Goal: Browse casually

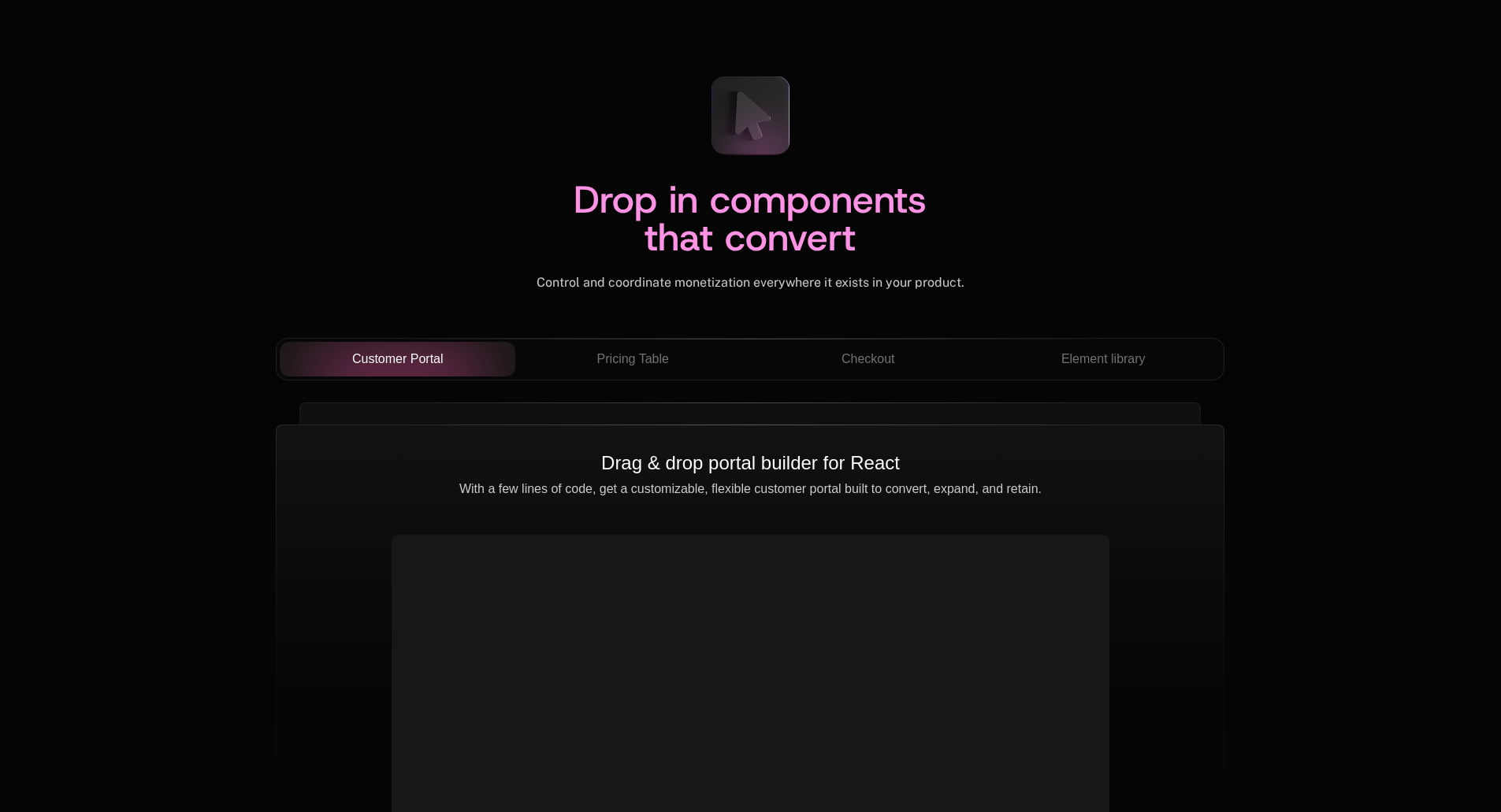
scroll to position [5515, 0]
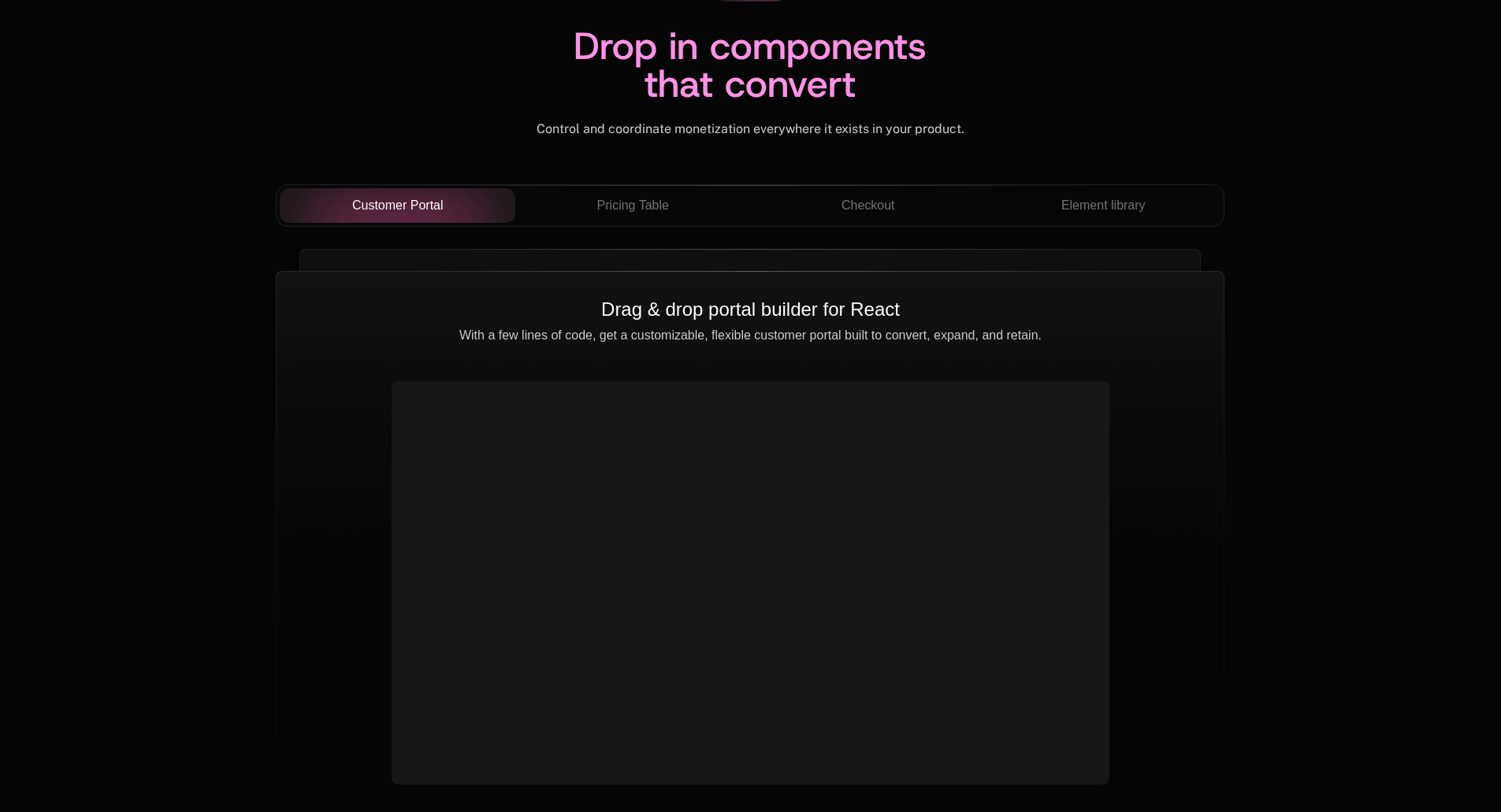
click at [230, 356] on div "Drop in components that convert Control and coordinate monetization everywhere …" at bounding box center [750, 367] width 1501 height 1042
